Goal: Navigation & Orientation: Understand site structure

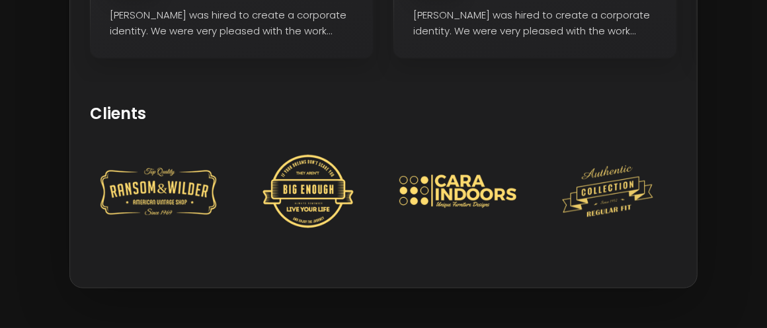
scroll to position [761, 0]
click at [142, 190] on img at bounding box center [158, 191] width 117 height 73
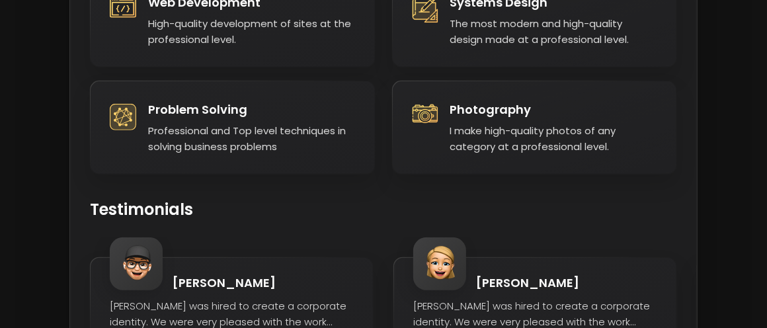
scroll to position [765, 0]
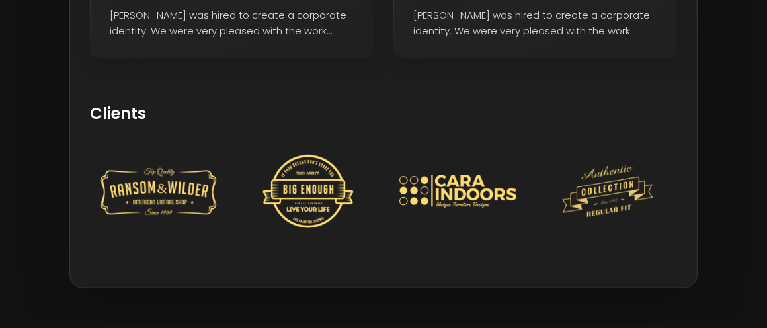
click at [295, 183] on img at bounding box center [308, 191] width 117 height 73
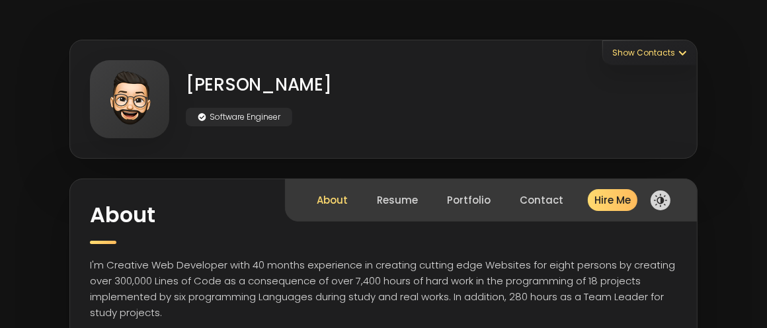
scroll to position [1, 0]
click at [247, 111] on p "Software Engineer" at bounding box center [239, 116] width 106 height 19
click at [413, 196] on button "Resume" at bounding box center [397, 199] width 50 height 42
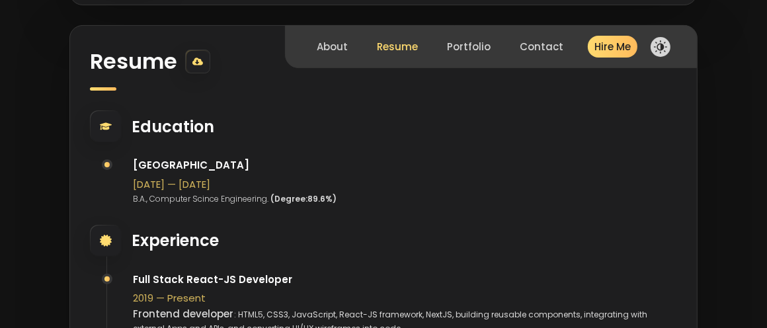
scroll to position [153, 0]
click at [469, 52] on button "Portfolio" at bounding box center [468, 47] width 53 height 42
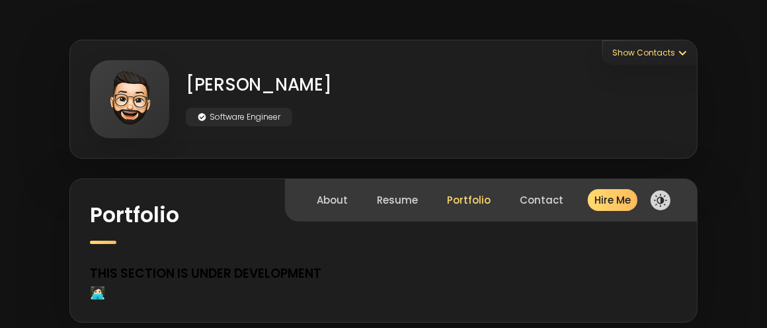
scroll to position [58, 0]
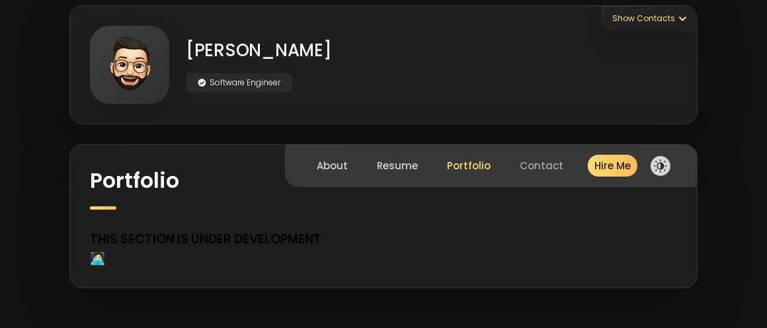
click at [533, 145] on button "Contact" at bounding box center [541, 166] width 53 height 42
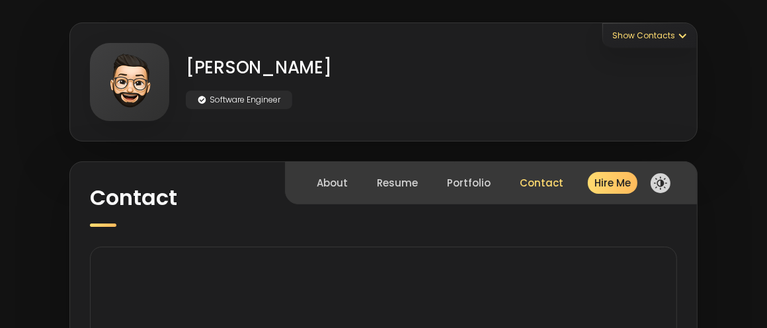
scroll to position [0, 0]
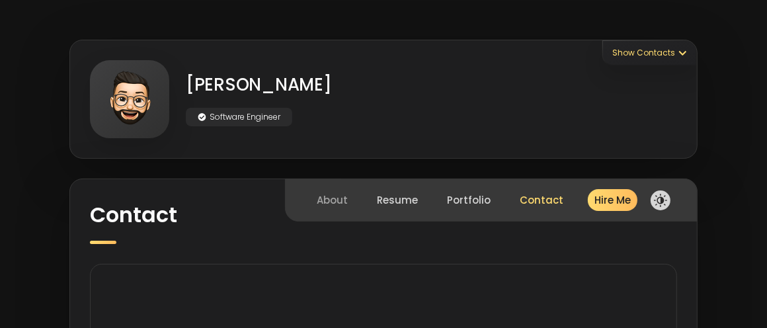
click at [339, 201] on button "About" at bounding box center [332, 200] width 40 height 42
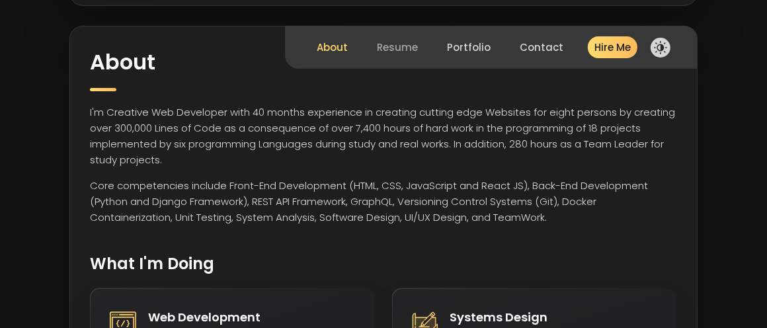
scroll to position [143, 0]
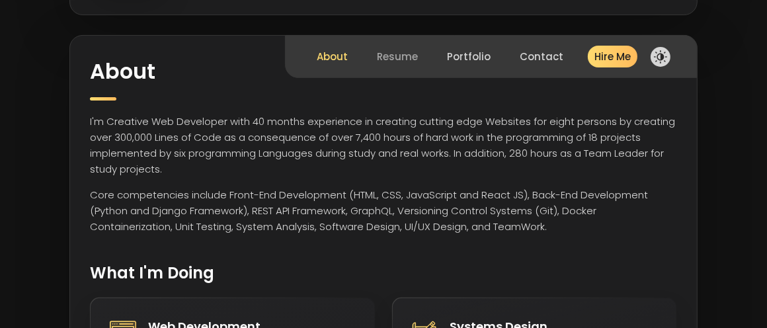
click at [398, 54] on button "Resume" at bounding box center [397, 57] width 50 height 42
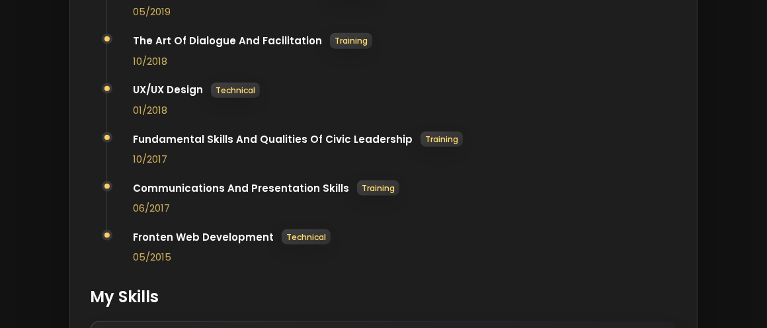
scroll to position [993, 0]
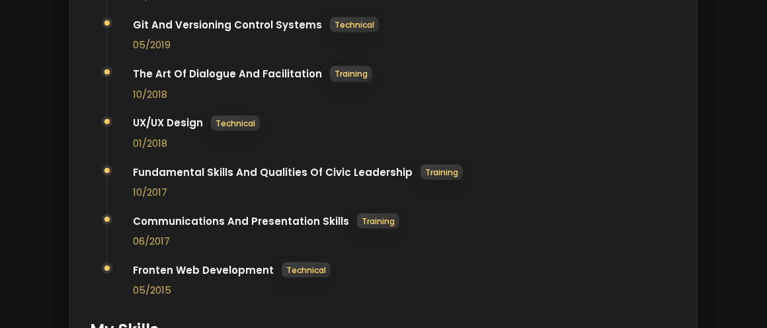
click at [359, 219] on p "training" at bounding box center [378, 220] width 42 height 15
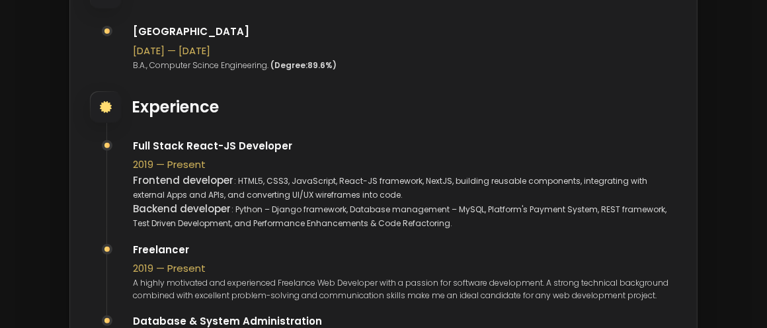
scroll to position [0, 0]
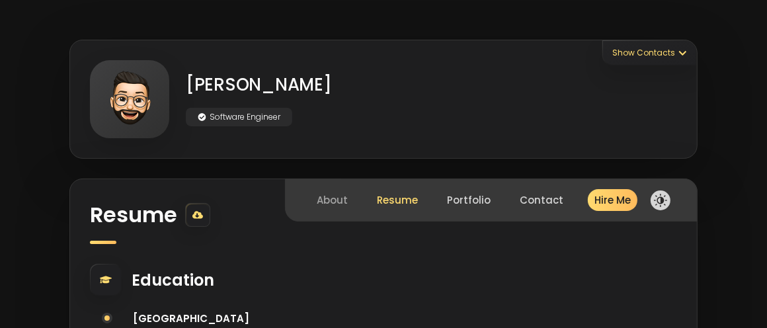
click at [332, 200] on button "About" at bounding box center [332, 200] width 40 height 42
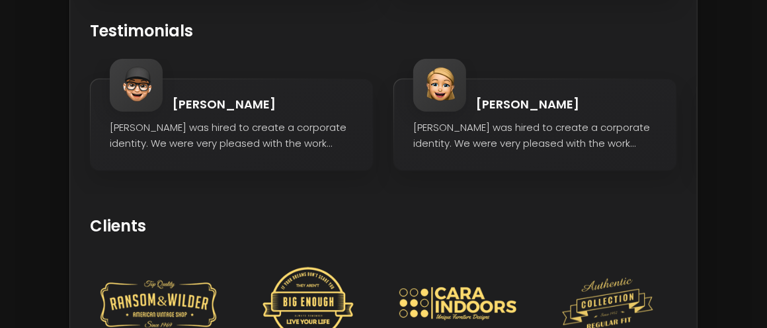
scroll to position [647, 0]
